Goal: Information Seeking & Learning: Check status

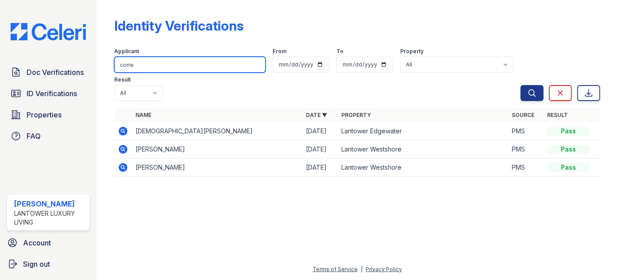
drag, startPoint x: 142, startPoint y: 67, endPoint x: 113, endPoint y: 70, distance: 28.5
click at [116, 69] on input "corre" at bounding box center [189, 65] width 151 height 16
type input "yusm"
click at [521, 85] on button "Search" at bounding box center [532, 93] width 23 height 16
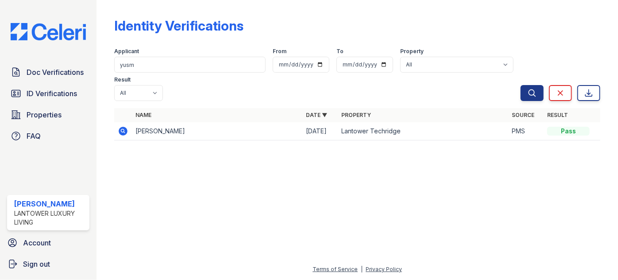
click at [120, 127] on icon at bounding box center [123, 131] width 9 height 9
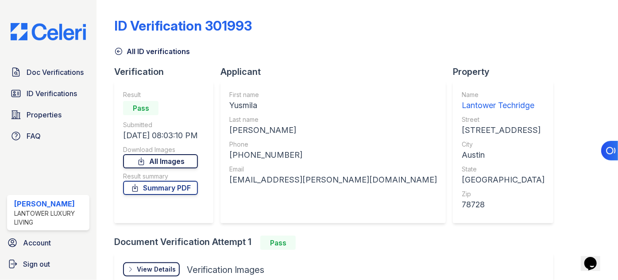
click at [195, 165] on link "All Images" at bounding box center [160, 161] width 75 height 14
click at [50, 73] on link "Doc Verifications" at bounding box center [48, 72] width 82 height 18
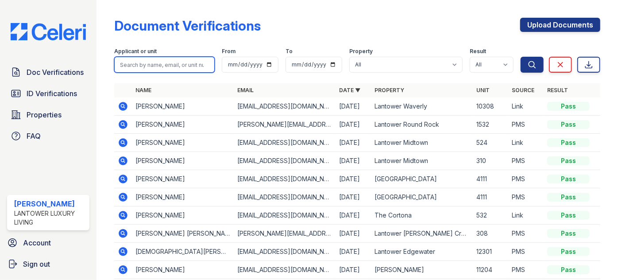
click at [182, 66] on input "search" at bounding box center [164, 65] width 101 height 16
type input "yusm"
click at [521, 57] on button "Search" at bounding box center [532, 65] width 23 height 16
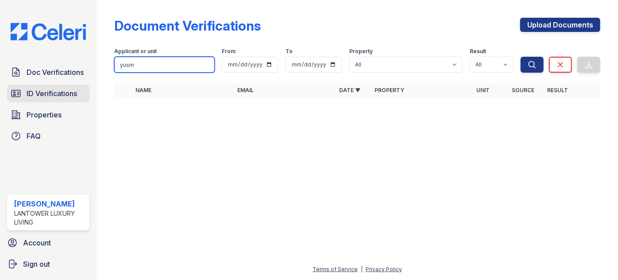
drag, startPoint x: 176, startPoint y: 70, endPoint x: 82, endPoint y: 81, distance: 94.9
click at [87, 76] on div "Doc Verifications ID Verifications Properties FAQ Paola Materan Orozco Lantower…" at bounding box center [309, 140] width 618 height 280
type input "rive"
click at [521, 57] on button "Search" at bounding box center [532, 65] width 23 height 16
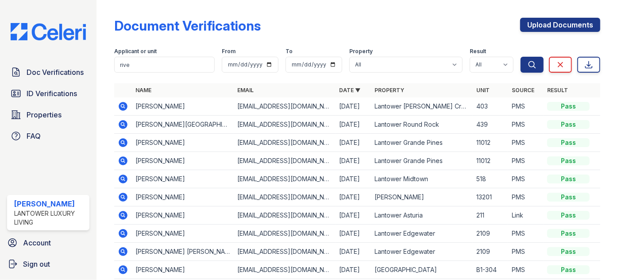
click at [163, 85] on div "Document Verifications Upload Documents Filter Applicant or unit rive From To P…" at bounding box center [357, 169] width 486 height 331
click at [167, 16] on div "Document Verifications Upload Documents Filter Applicant or unit rive From To P…" at bounding box center [357, 169] width 486 height 331
click at [151, 63] on input "rive" at bounding box center [164, 65] width 101 height 16
type input "riveron"
click at [521, 57] on button "Search" at bounding box center [532, 65] width 23 height 16
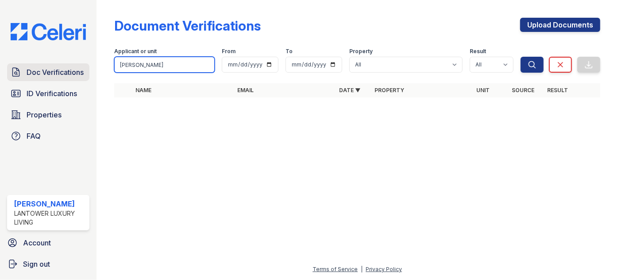
drag, startPoint x: 170, startPoint y: 66, endPoint x: 73, endPoint y: 74, distance: 96.9
click at [73, 74] on div "Doc Verifications ID Verifications Properties FAQ Paola Materan Orozco Lantower…" at bounding box center [309, 140] width 618 height 280
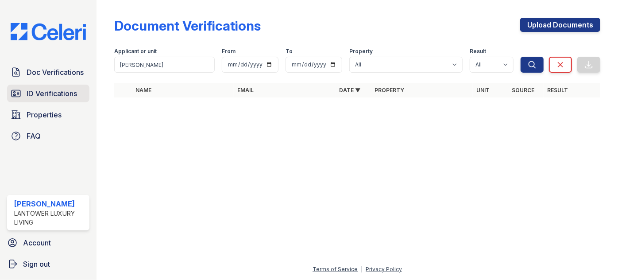
click at [49, 88] on span "ID Verifications" at bounding box center [52, 93] width 50 height 11
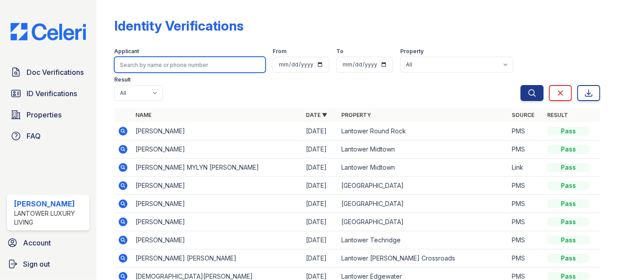
click at [150, 65] on input "search" at bounding box center [189, 65] width 151 height 16
type input "yusm"
click at [521, 85] on button "Search" at bounding box center [532, 93] width 23 height 16
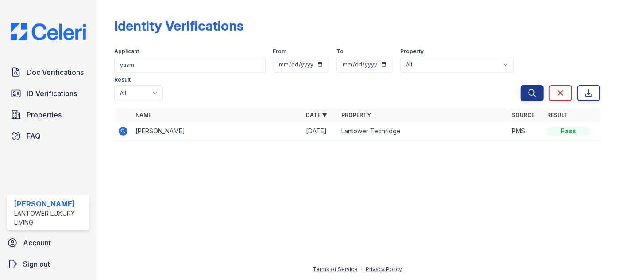
click at [125, 127] on icon at bounding box center [123, 131] width 9 height 9
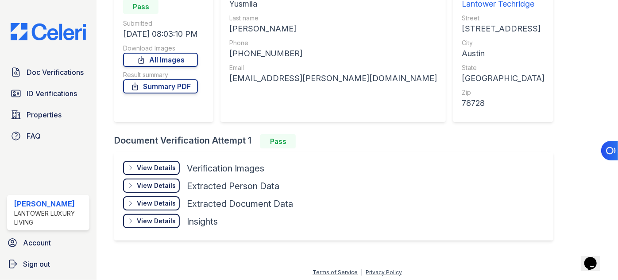
scroll to position [103, 0]
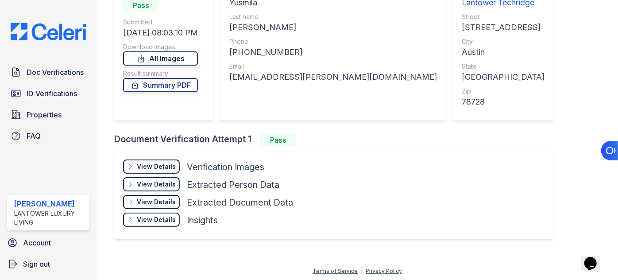
click at [163, 54] on link "All Images" at bounding box center [160, 58] width 75 height 14
click at [42, 92] on span "ID Verifications" at bounding box center [52, 93] width 50 height 11
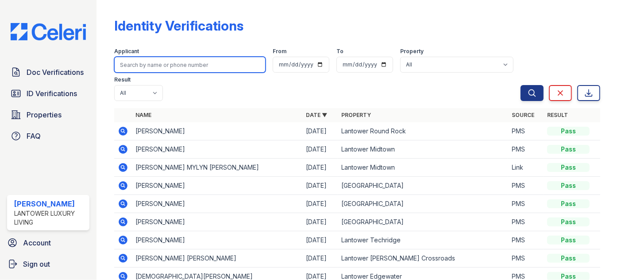
click at [148, 64] on input "search" at bounding box center [189, 65] width 151 height 16
type input "DANIEL"
click at [521, 85] on button "Search" at bounding box center [532, 93] width 23 height 16
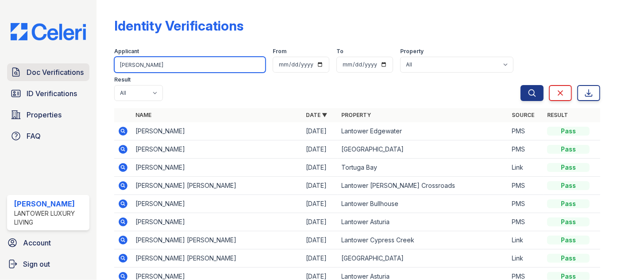
drag, startPoint x: 155, startPoint y: 63, endPoint x: 60, endPoint y: 67, distance: 95.3
click at [70, 68] on div "Doc Verifications ID Verifications Properties FAQ Paola Materan Orozco Lantower…" at bounding box center [309, 140] width 618 height 280
type input "rodri"
click at [521, 85] on button "Search" at bounding box center [532, 93] width 23 height 16
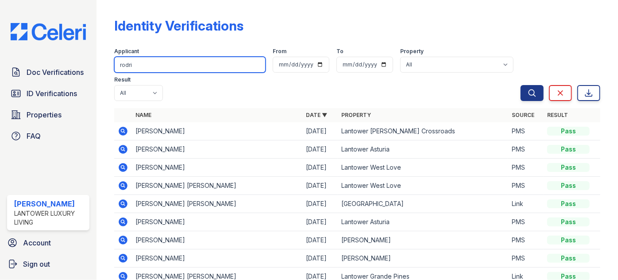
click at [119, 69] on input "rodri" at bounding box center [189, 65] width 151 height 16
type input "danirodri"
click at [521, 85] on button "Search" at bounding box center [532, 93] width 23 height 16
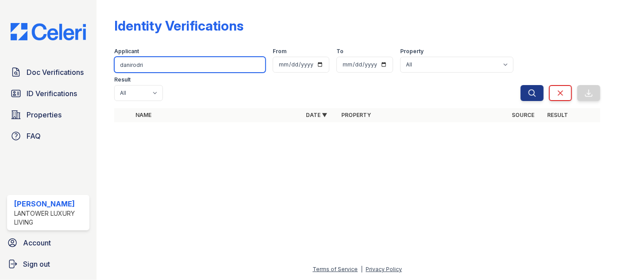
click at [132, 66] on input "danirodri" at bounding box center [189, 65] width 151 height 16
type input "dani rodri"
click at [521, 85] on button "Search" at bounding box center [532, 93] width 23 height 16
drag, startPoint x: 143, startPoint y: 63, endPoint x: 95, endPoint y: 61, distance: 47.4
click at [104, 66] on div "Identity Verifications Filter Applicant dani rodri From To Property All Lantowe…" at bounding box center [358, 140] width 522 height 280
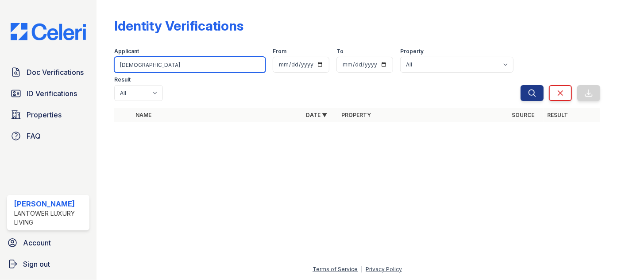
type input "thais"
click at [521, 85] on button "Search" at bounding box center [532, 93] width 23 height 16
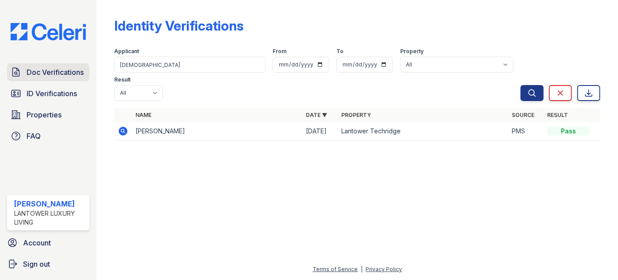
click at [52, 67] on span "Doc Verifications" at bounding box center [55, 72] width 57 height 11
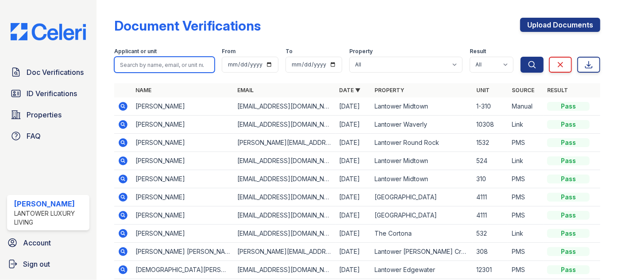
click at [134, 69] on input "search" at bounding box center [164, 65] width 101 height 16
type input "daniel"
click at [521, 57] on button "Search" at bounding box center [532, 65] width 23 height 16
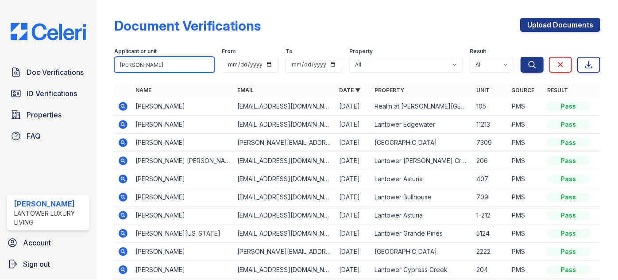
click at [155, 60] on input "daniel" at bounding box center [164, 65] width 101 height 16
type input "daniel rod"
click at [521, 57] on button "Search" at bounding box center [532, 65] width 23 height 16
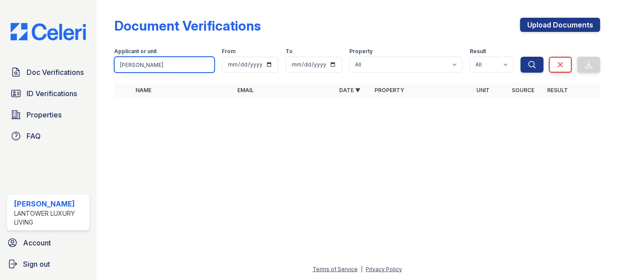
drag, startPoint x: 136, startPoint y: 69, endPoint x: 51, endPoint y: 77, distance: 84.5
click at [49, 77] on div "Doc Verifications ID Verifications Properties FAQ Paola Materan Orozco Lantower…" at bounding box center [309, 140] width 618 height 280
type input "thais"
click at [521, 57] on button "Search" at bounding box center [532, 65] width 23 height 16
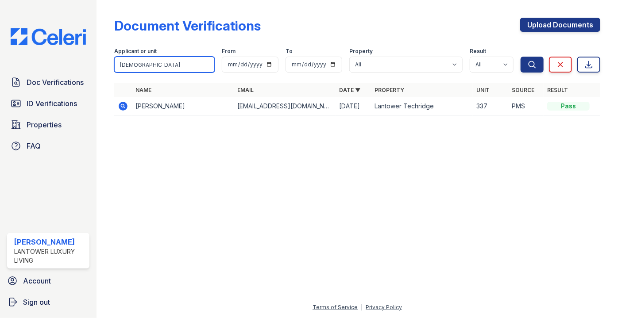
drag, startPoint x: 165, startPoint y: 67, endPoint x: 116, endPoint y: 66, distance: 49.6
click at [116, 66] on input "thais" at bounding box center [164, 65] width 101 height 16
type input "kenan"
click at [521, 57] on button "Search" at bounding box center [532, 65] width 23 height 16
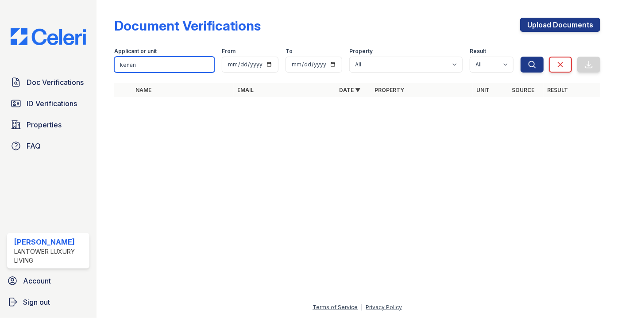
click at [156, 65] on input "kenan" at bounding box center [164, 65] width 101 height 16
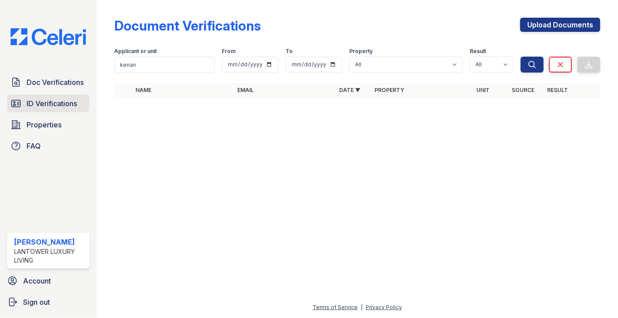
click at [55, 107] on span "ID Verifications" at bounding box center [52, 103] width 50 height 11
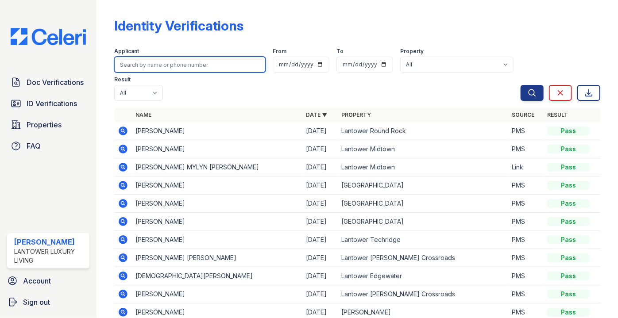
click at [171, 72] on input "search" at bounding box center [189, 65] width 151 height 16
type input "kenan"
click at [521, 85] on button "Search" at bounding box center [532, 93] width 23 height 16
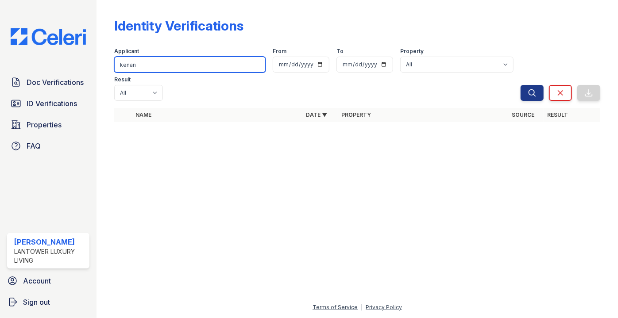
drag, startPoint x: 144, startPoint y: 66, endPoint x: 97, endPoint y: 65, distance: 47.0
click at [97, 65] on div "Identity Verifications Filter Applicant kenan From To Property All Lantower Amb…" at bounding box center [358, 159] width 522 height 318
type input "fariz"
click at [521, 85] on button "Search" at bounding box center [532, 93] width 23 height 16
drag, startPoint x: 151, startPoint y: 67, endPoint x: 98, endPoint y: 69, distance: 52.8
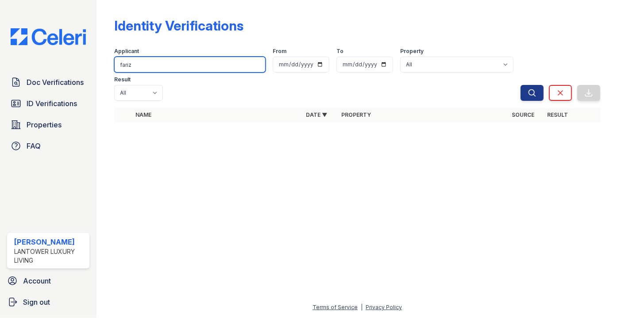
click at [98, 69] on div "Identity Verifications Filter Applicant fariz From To Property All Lantower Amb…" at bounding box center [358, 159] width 522 height 318
type input "blake"
click at [521, 85] on button "Search" at bounding box center [532, 93] width 23 height 16
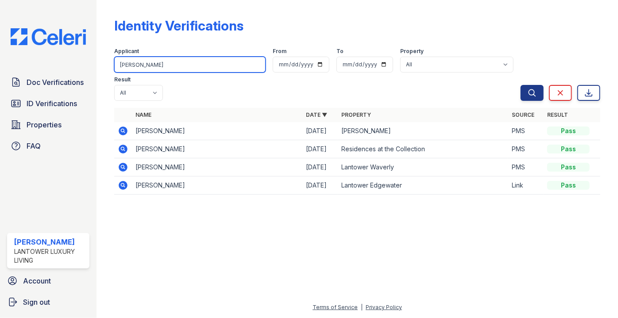
drag, startPoint x: 119, startPoint y: 69, endPoint x: 114, endPoint y: 70, distance: 5.2
click at [114, 70] on input "blake" at bounding box center [189, 65] width 151 height 16
type input "alyssa"
click at [521, 85] on button "Search" at bounding box center [532, 93] width 23 height 16
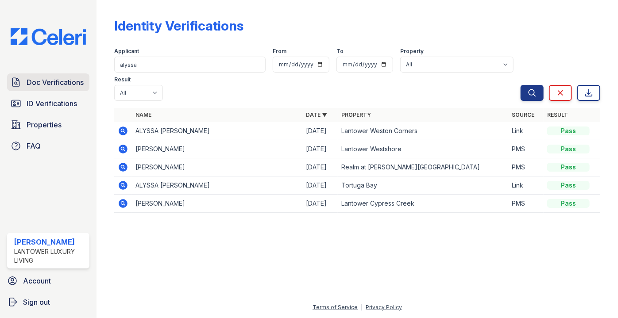
click at [62, 74] on link "Doc Verifications" at bounding box center [48, 83] width 82 height 18
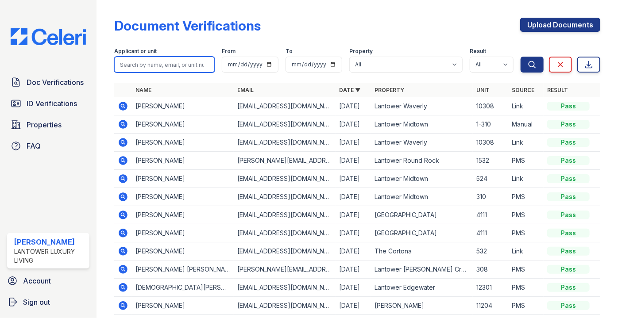
click at [162, 64] on input "search" at bounding box center [164, 65] width 101 height 16
type input "alyssa"
click at [521, 57] on button "Search" at bounding box center [532, 65] width 23 height 16
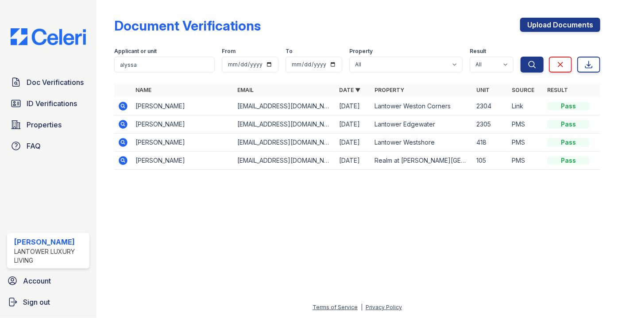
click at [119, 105] on icon at bounding box center [123, 106] width 11 height 11
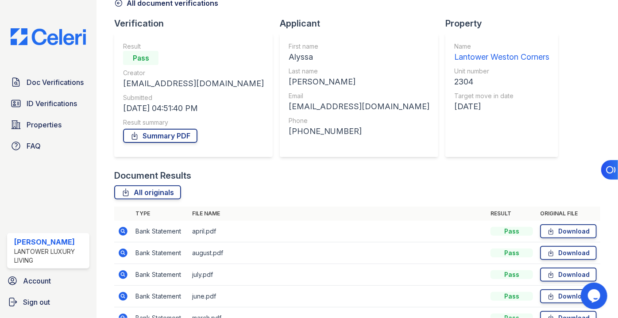
scroll to position [119, 0]
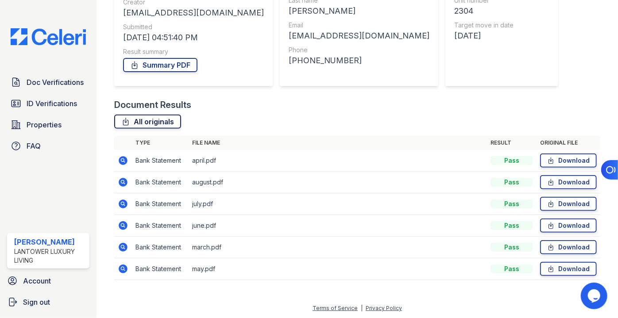
click at [154, 122] on link "All originals" at bounding box center [147, 122] width 67 height 14
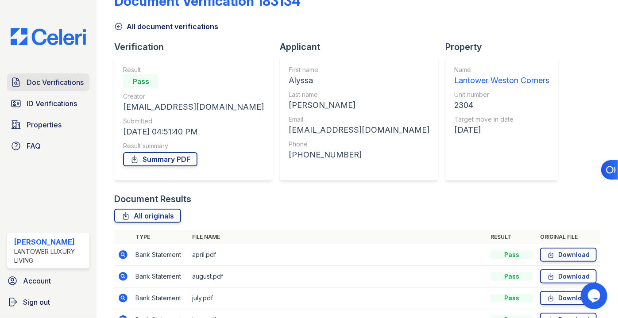
scroll to position [80, 0]
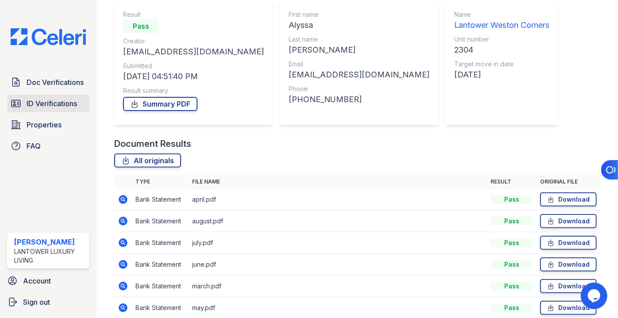
click at [31, 103] on span "ID Verifications" at bounding box center [52, 103] width 50 height 11
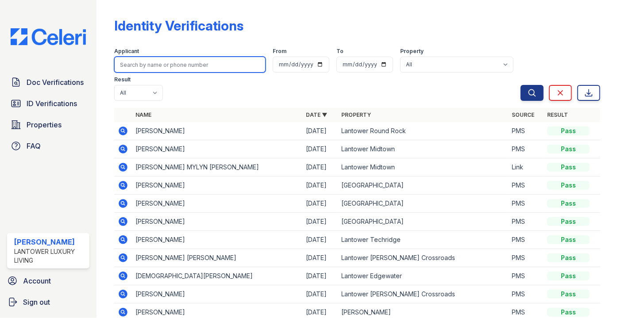
click at [151, 64] on input "search" at bounding box center [189, 65] width 151 height 16
paste input "Schaefer"
type input "Schaefer"
click at [521, 85] on button "Search" at bounding box center [532, 93] width 23 height 16
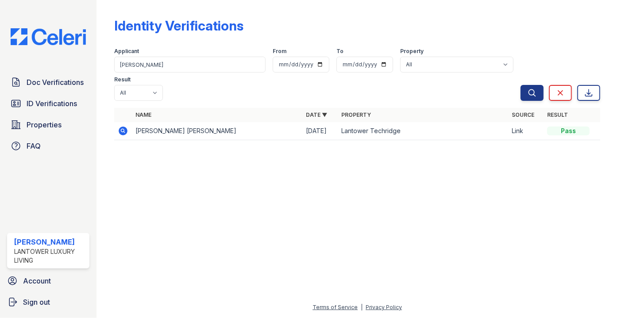
click at [178, 122] on td "ALEXIS NICOLE SCHAEFER" at bounding box center [217, 131] width 171 height 18
click at [177, 122] on td "ALEXIS NICOLE SCHAEFER" at bounding box center [217, 131] width 171 height 18
click at [182, 122] on td "ALEXIS NICOLE SCHAEFER" at bounding box center [217, 131] width 171 height 18
drag, startPoint x: 186, startPoint y: 104, endPoint x: 194, endPoint y: 103, distance: 8.5
click at [192, 122] on td "ALEXIS NICOLE SCHAEFER" at bounding box center [217, 131] width 171 height 18
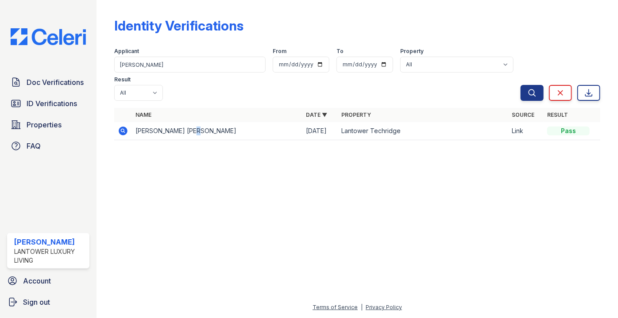
drag, startPoint x: 198, startPoint y: 102, endPoint x: 204, endPoint y: 102, distance: 6.2
click at [199, 122] on td "ALEXIS NICOLE SCHAEFER" at bounding box center [217, 131] width 171 height 18
click at [209, 122] on td "ALEXIS NICOLE SCHAEFER" at bounding box center [217, 131] width 171 height 18
click at [212, 122] on td "ALEXIS NICOLE SCHAEFER" at bounding box center [217, 131] width 171 height 18
click at [47, 122] on span "Properties" at bounding box center [44, 125] width 35 height 11
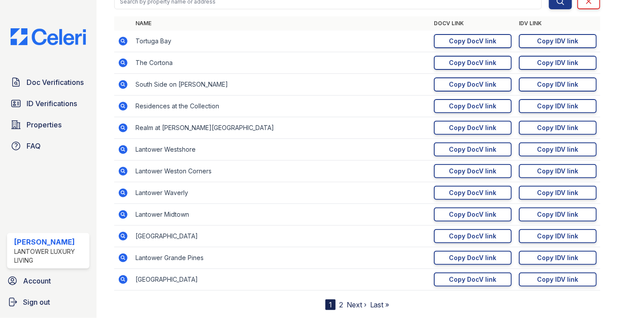
scroll to position [86, 0]
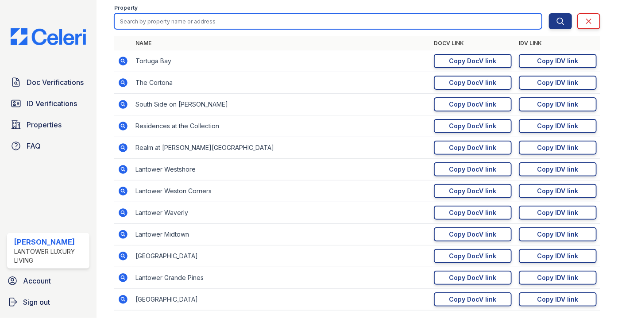
click at [151, 26] on input "search" at bounding box center [328, 21] width 428 height 16
type input "tech"
click at [549, 13] on button "Search" at bounding box center [560, 21] width 23 height 16
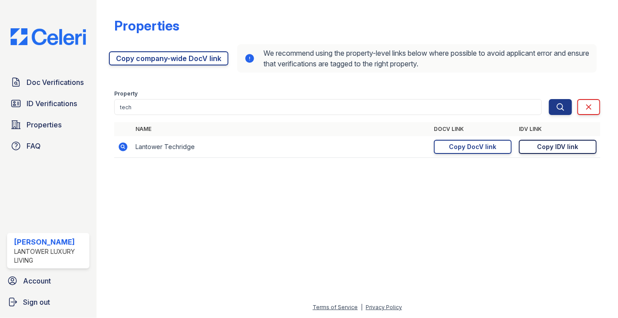
click at [550, 151] on div "Copy IDV link" at bounding box center [558, 147] width 41 height 9
click at [44, 105] on span "ID Verifications" at bounding box center [52, 103] width 50 height 11
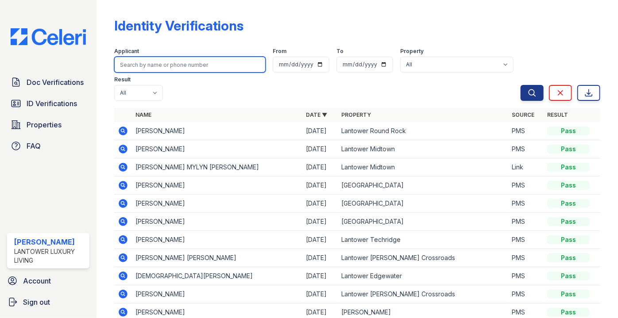
click at [145, 66] on input "search" at bounding box center [189, 65] width 151 height 16
type input "schen"
click at [521, 85] on button "Search" at bounding box center [532, 93] width 23 height 16
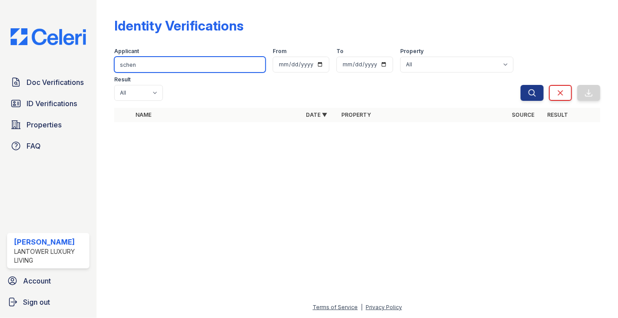
drag, startPoint x: 138, startPoint y: 67, endPoint x: 99, endPoint y: 72, distance: 39.3
click at [100, 72] on div "Identity Verifications Filter Applicant schen From To Property All Lantower Amb…" at bounding box center [358, 159] width 522 height 318
type input "scha"
click at [521, 85] on button "Search" at bounding box center [532, 93] width 23 height 16
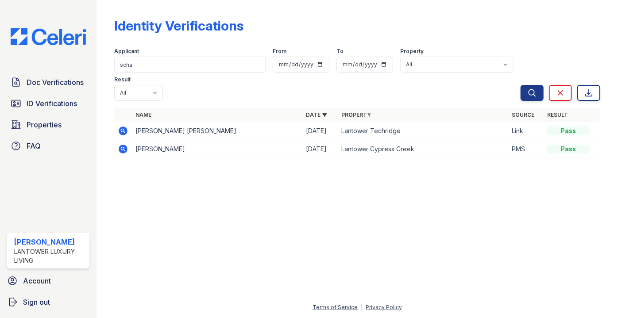
click at [127, 126] on icon at bounding box center [123, 131] width 11 height 11
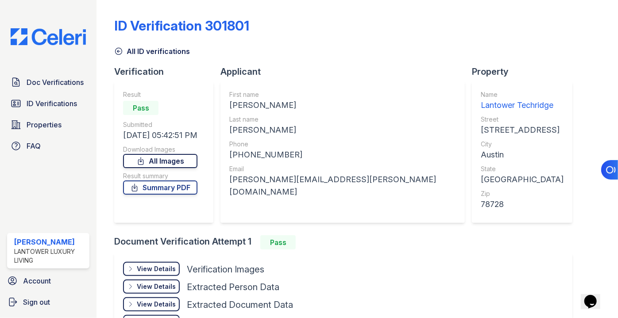
click at [176, 163] on link "All Images" at bounding box center [160, 161] width 74 height 14
click at [176, 186] on link "Summary PDF" at bounding box center [160, 188] width 74 height 14
click at [65, 105] on span "ID Verifications" at bounding box center [52, 103] width 50 height 11
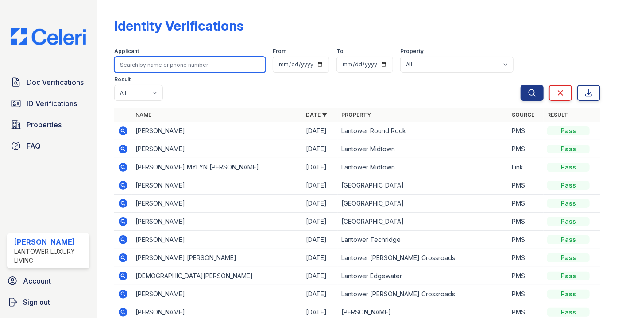
drag, startPoint x: 159, startPoint y: 62, endPoint x: 210, endPoint y: 50, distance: 52.3
click at [158, 62] on input "search" at bounding box center [189, 65] width 151 height 16
type input "haitema"
click at [521, 85] on button "Search" at bounding box center [532, 93] width 23 height 16
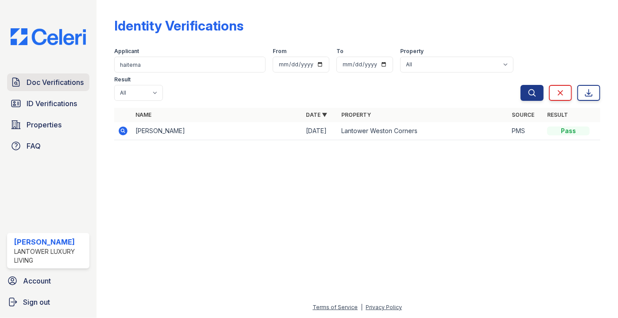
click at [38, 82] on span "Doc Verifications" at bounding box center [55, 82] width 57 height 11
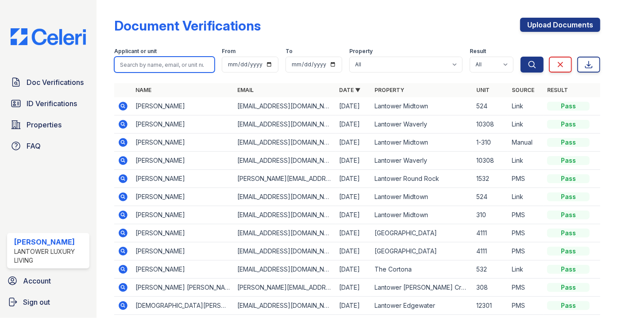
drag, startPoint x: 148, startPoint y: 64, endPoint x: 183, endPoint y: 67, distance: 35.6
click at [148, 64] on input "search" at bounding box center [164, 65] width 101 height 16
type input "haitema"
click at [521, 57] on button "Search" at bounding box center [532, 65] width 23 height 16
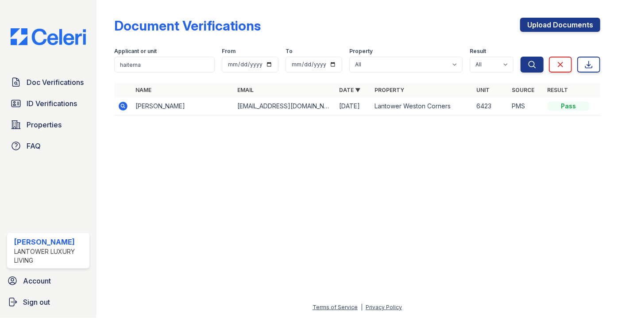
click at [123, 106] on icon at bounding box center [123, 106] width 2 height 2
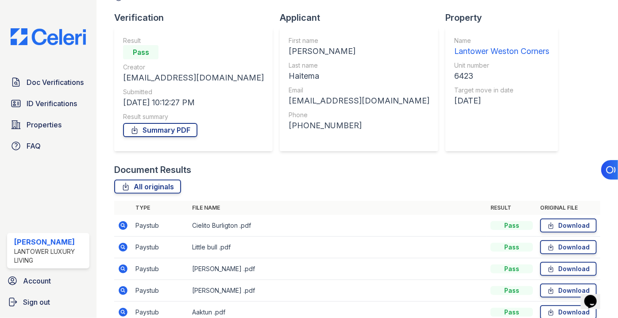
scroll to position [119, 0]
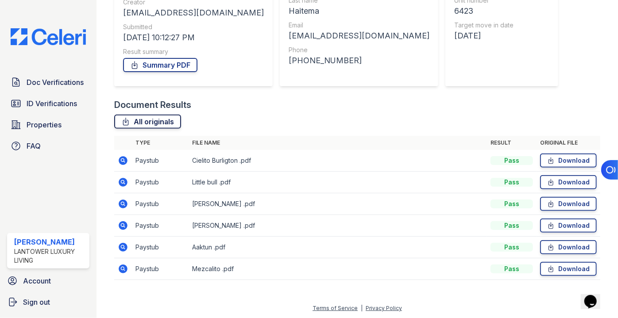
click at [148, 124] on link "All originals" at bounding box center [147, 122] width 67 height 14
drag, startPoint x: 456, startPoint y: 105, endPoint x: 331, endPoint y: 39, distance: 141.7
click at [456, 104] on div "Document Results" at bounding box center [357, 105] width 486 height 12
click at [56, 108] on span "ID Verifications" at bounding box center [52, 103] width 50 height 11
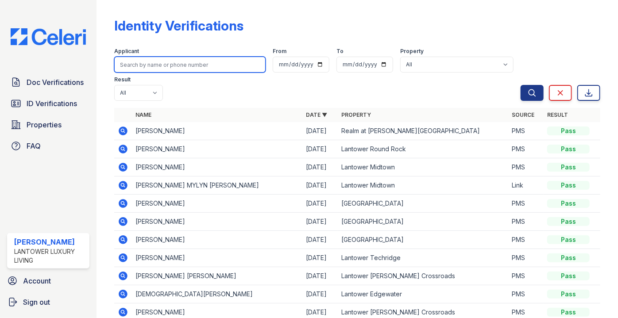
click at [164, 65] on input "search" at bounding box center [189, 65] width 151 height 16
type input "palmero"
click at [521, 85] on button "Search" at bounding box center [532, 93] width 23 height 16
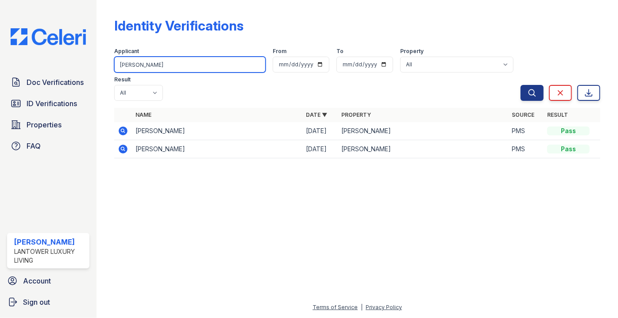
drag, startPoint x: 150, startPoint y: 65, endPoint x: 99, endPoint y: 73, distance: 52.0
click at [99, 73] on div "Identity Verifications Filter Applicant palmero From To Property All Lantower A…" at bounding box center [358, 159] width 522 height 318
type input "garcia sai"
click at [521, 85] on button "Search" at bounding box center [532, 93] width 23 height 16
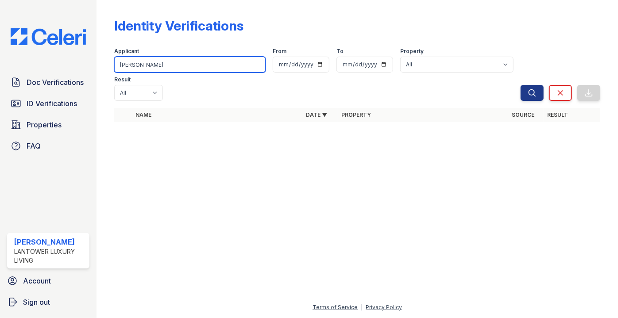
drag, startPoint x: 144, startPoint y: 66, endPoint x: 135, endPoint y: 70, distance: 9.1
click at [135, 69] on input "garcia sai" at bounding box center [189, 65] width 151 height 16
click at [100, 70] on div "Identity Verifications Filter Applicant garcia sai From To Property All Lantowe…" at bounding box center [358, 159] width 522 height 318
type input "sai"
click at [521, 85] on button "Search" at bounding box center [532, 93] width 23 height 16
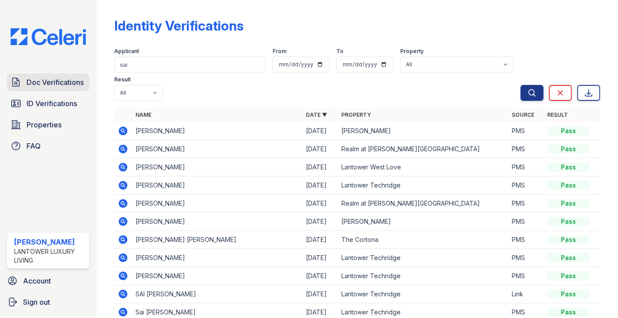
click at [66, 86] on span "Doc Verifications" at bounding box center [55, 82] width 57 height 11
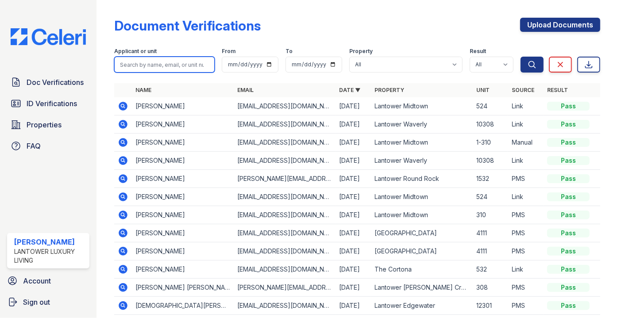
drag, startPoint x: 148, startPoint y: 62, endPoint x: 153, endPoint y: 63, distance: 5.4
click at [147, 64] on input "search" at bounding box center [164, 65] width 101 height 16
type input "sain"
click at [521, 57] on button "Search" at bounding box center [532, 65] width 23 height 16
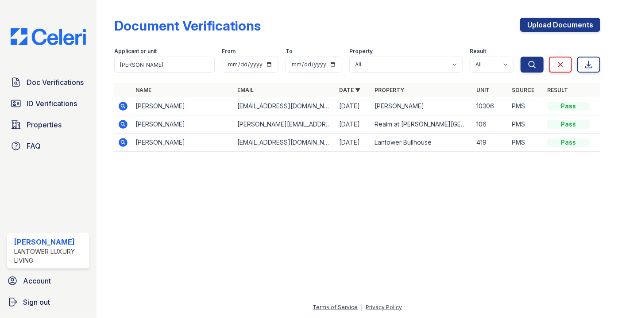
drag, startPoint x: 130, startPoint y: 104, endPoint x: 125, endPoint y: 107, distance: 5.9
click at [130, 105] on td at bounding box center [123, 106] width 18 height 18
click at [125, 107] on icon at bounding box center [123, 106] width 9 height 9
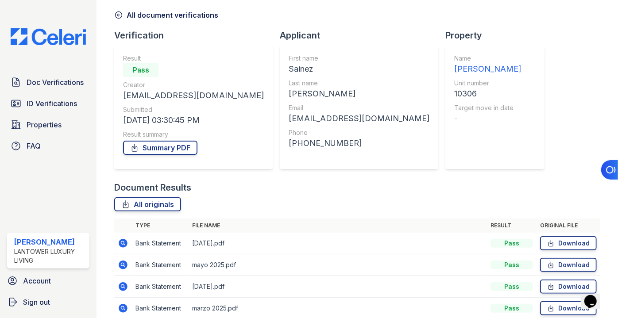
scroll to position [80, 0]
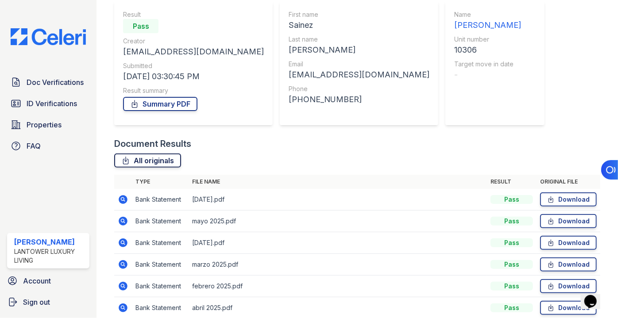
click at [135, 159] on link "All originals" at bounding box center [147, 161] width 67 height 14
click at [51, 87] on span "Doc Verifications" at bounding box center [55, 82] width 57 height 11
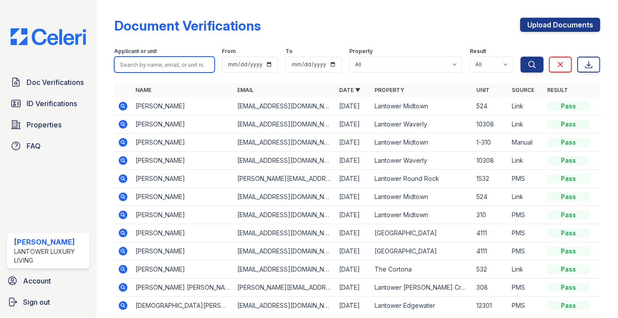
click at [145, 63] on input "search" at bounding box center [164, 65] width 101 height 16
type input "natali"
click at [521, 57] on button "Search" at bounding box center [532, 65] width 23 height 16
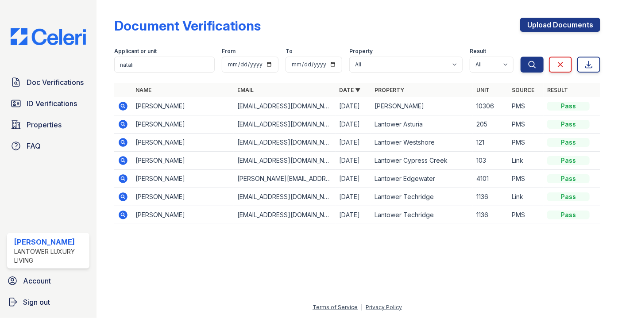
click at [123, 107] on icon at bounding box center [123, 106] width 11 height 11
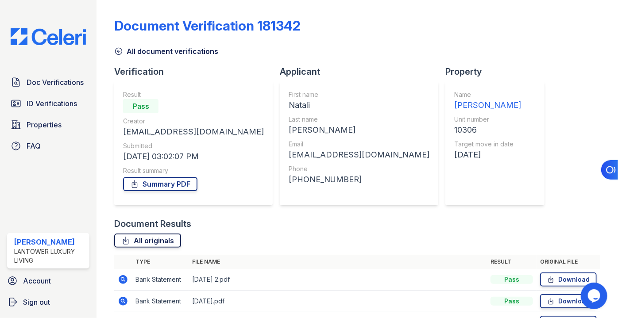
click at [152, 244] on link "All originals" at bounding box center [147, 241] width 67 height 14
click at [49, 82] on span "Doc Verifications" at bounding box center [55, 82] width 57 height 11
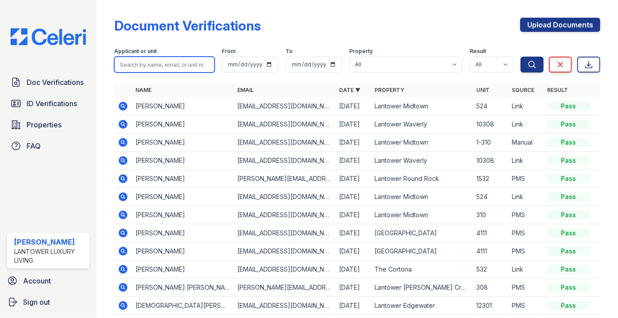
drag, startPoint x: 182, startPoint y: 63, endPoint x: 183, endPoint y: 68, distance: 5.3
click at [179, 63] on input "search" at bounding box center [164, 65] width 101 height 16
type input "haitema"
click at [521, 57] on button "Search" at bounding box center [532, 65] width 23 height 16
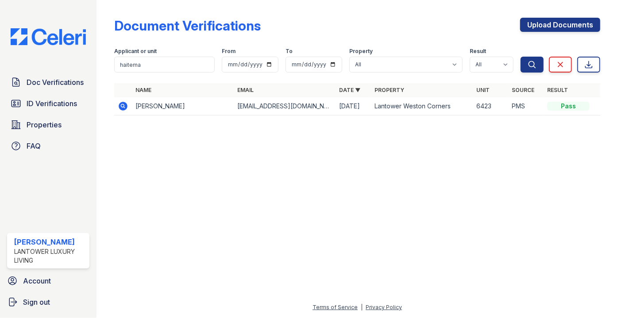
click at [122, 108] on icon at bounding box center [123, 106] width 9 height 9
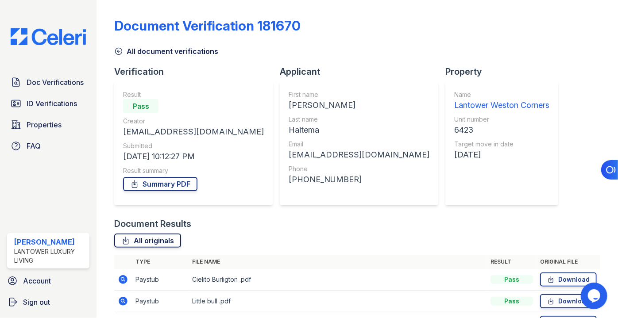
click at [160, 242] on link "All originals" at bounding box center [147, 241] width 67 height 14
click at [43, 107] on span "ID Verifications" at bounding box center [52, 103] width 50 height 11
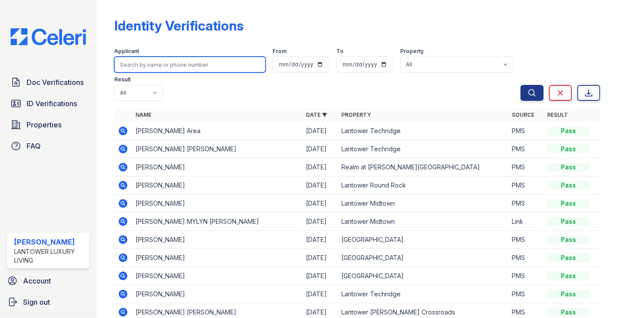
click at [180, 60] on input "search" at bounding box center [189, 65] width 151 height 16
type input "[PERSON_NAME]"
click at [521, 85] on button "Search" at bounding box center [532, 93] width 23 height 16
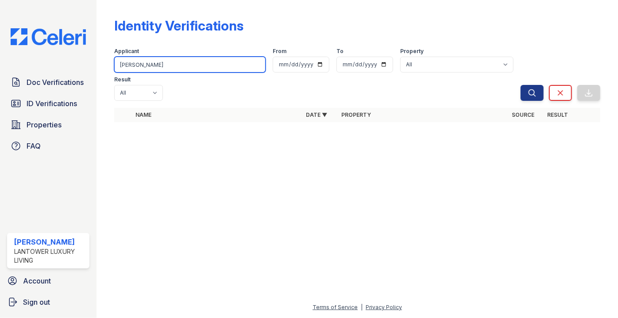
drag, startPoint x: 181, startPoint y: 63, endPoint x: 173, endPoint y: 73, distance: 12.3
click at [181, 63] on input "[PERSON_NAME]" at bounding box center [189, 65] width 151 height 16
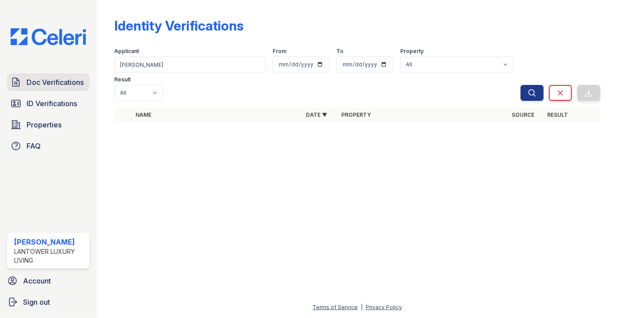
click at [66, 80] on span "Doc Verifications" at bounding box center [55, 82] width 57 height 11
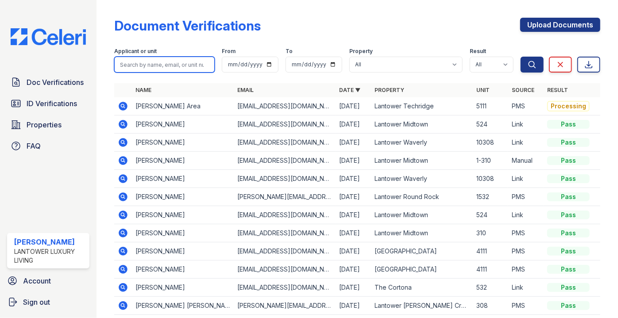
drag, startPoint x: 128, startPoint y: 57, endPoint x: 128, endPoint y: 63, distance: 6.2
click at [128, 61] on input "search" at bounding box center [164, 65] width 101 height 16
type input "[PERSON_NAME]"
click at [521, 57] on button "Search" at bounding box center [532, 65] width 23 height 16
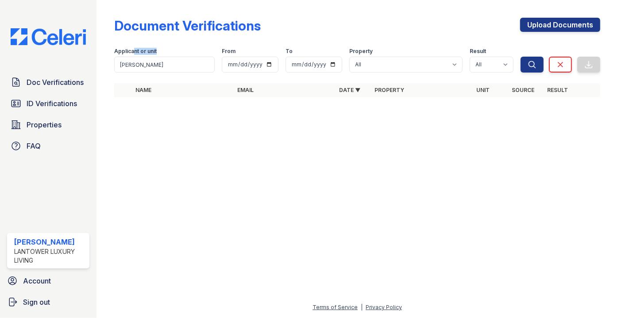
drag, startPoint x: 133, startPoint y: 56, endPoint x: 136, endPoint y: 59, distance: 4.7
click at [136, 58] on div "Applicant or unit [PERSON_NAME]" at bounding box center [164, 60] width 101 height 25
drag, startPoint x: 126, startPoint y: 66, endPoint x: 124, endPoint y: 58, distance: 8.3
click at [100, 65] on div "Document Verifications Upload Documents Filter Applicant or unit [PERSON_NAME] …" at bounding box center [358, 159] width 522 height 318
type input "[PERSON_NAME]"
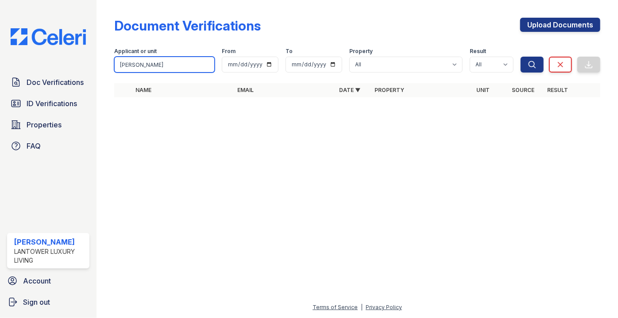
click at [521, 57] on button "Search" at bounding box center [532, 65] width 23 height 16
drag, startPoint x: 167, startPoint y: 63, endPoint x: 87, endPoint y: 58, distance: 80.3
click at [86, 57] on div "Doc Verifications ID Verifications Properties FAQ [PERSON_NAME] Lantower Luxury…" at bounding box center [309, 159] width 618 height 318
type input "[PERSON_NAME]"
click at [521, 57] on button "Search" at bounding box center [532, 65] width 23 height 16
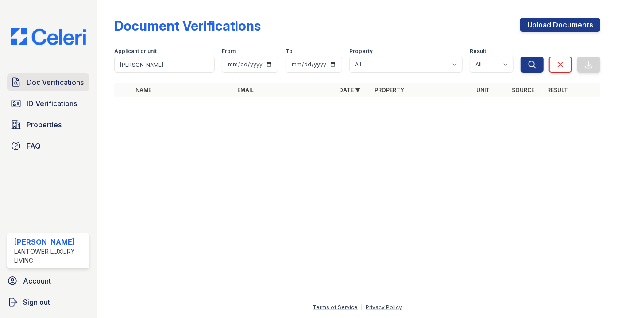
click at [48, 88] on link "Doc Verifications" at bounding box center [48, 83] width 82 height 18
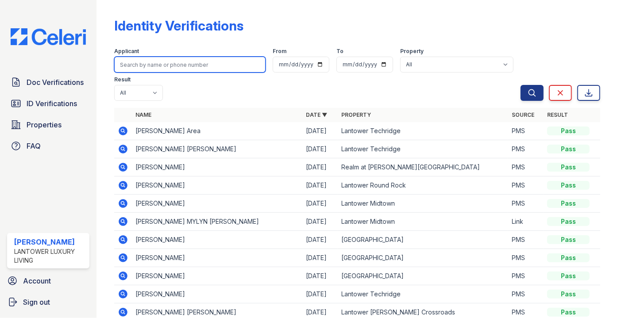
click at [149, 60] on input "search" at bounding box center [189, 65] width 151 height 16
type input "[PERSON_NAME]"
click at [521, 85] on button "Search" at bounding box center [532, 93] width 23 height 16
